Goal: Check status: Check status

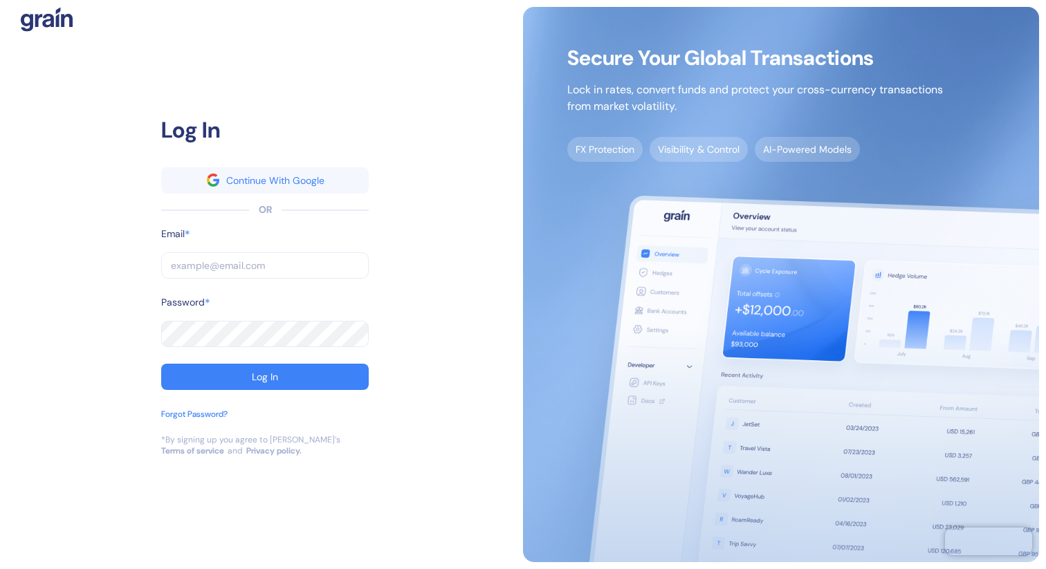
click at [275, 266] on input "text" at bounding box center [264, 265] width 207 height 26
click at [0, 569] on com-1password-button at bounding box center [0, 569] width 0 height 0
click at [249, 264] on input "text" at bounding box center [264, 265] width 207 height 26
click at [243, 261] on input "text" at bounding box center [264, 265] width 207 height 26
click at [304, 249] on div "Email *" at bounding box center [264, 240] width 207 height 26
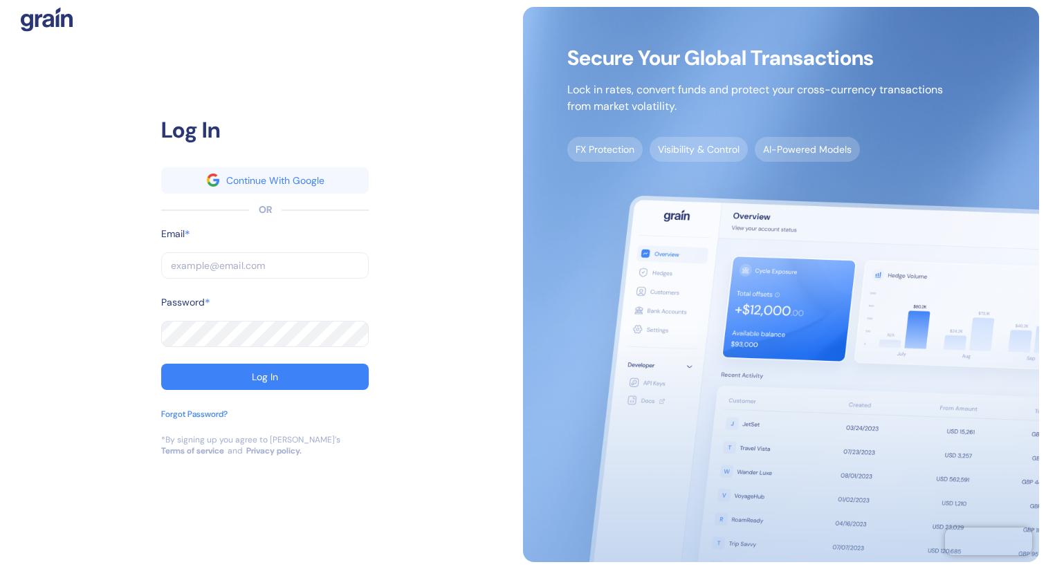
click at [279, 264] on input "text" at bounding box center [264, 265] width 207 height 26
type input "dev@grainfinance.co"
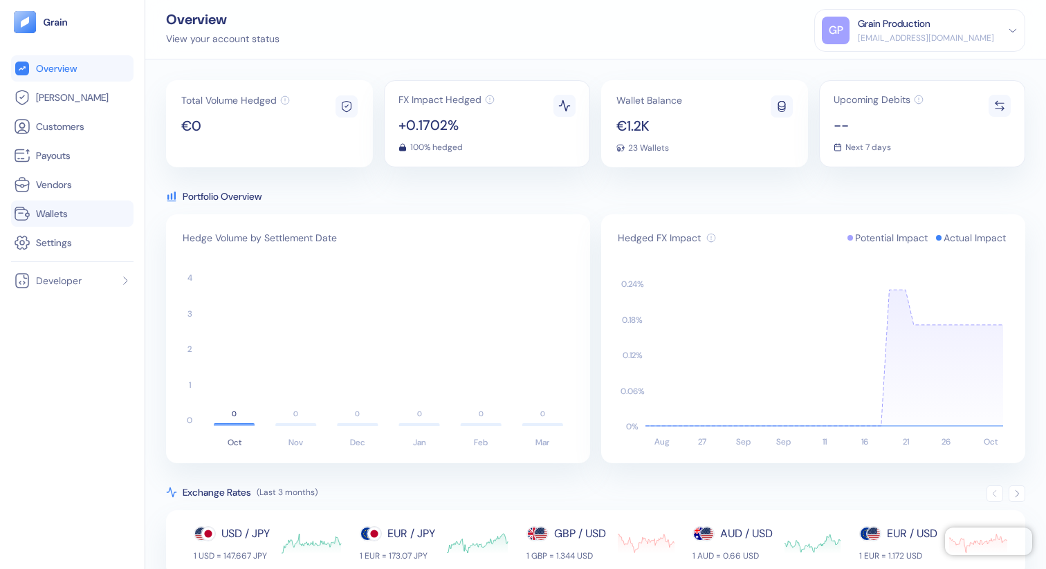
click at [67, 205] on link "Wallets" at bounding box center [72, 213] width 117 height 17
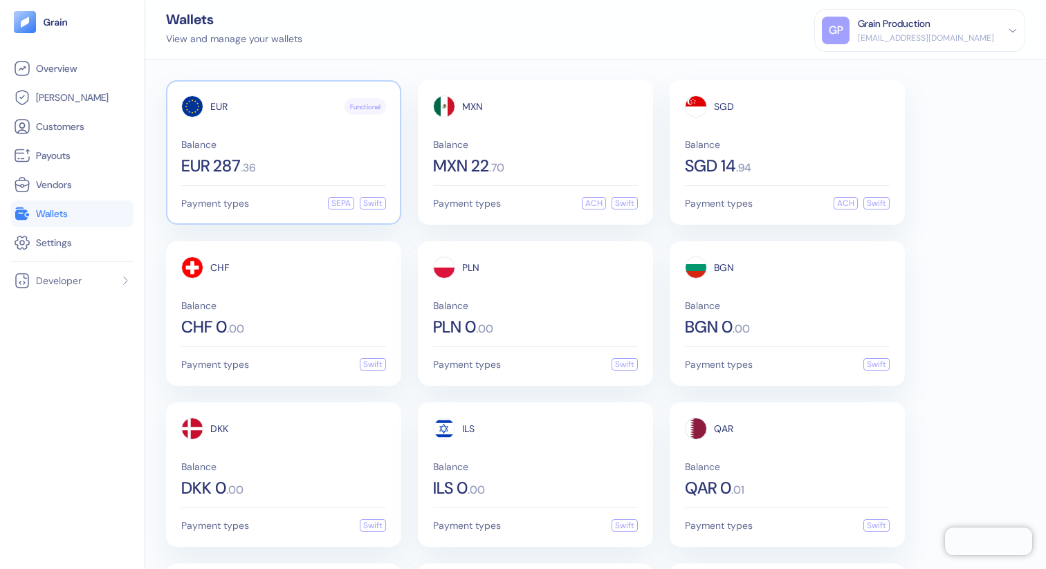
click at [342, 154] on div "Balance EUR 287 . 36" at bounding box center [283, 157] width 205 height 35
